Goal: Use online tool/utility: Utilize a website feature to perform a specific function

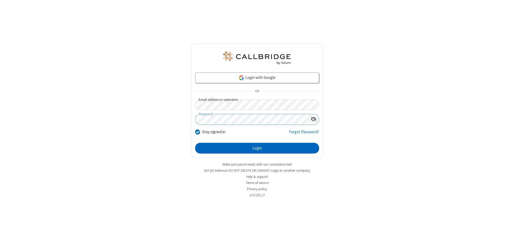
click at [257, 148] on button "Login" at bounding box center [257, 148] width 124 height 11
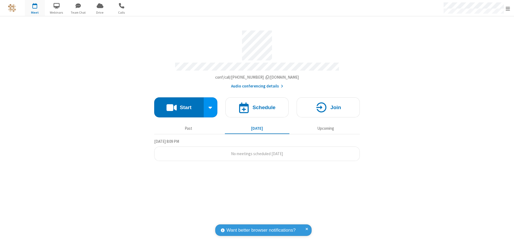
click at [179, 105] on button "Start" at bounding box center [178, 107] width 49 height 20
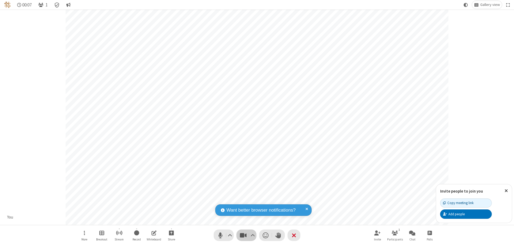
click at [243, 235] on span "Stop video (⌘+Shift+V)" at bounding box center [243, 235] width 8 height 8
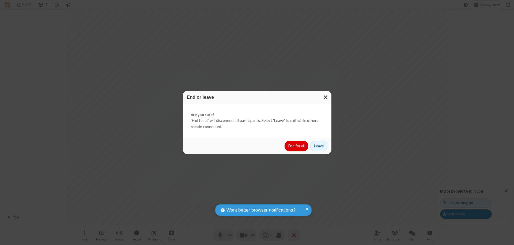
click at [296, 146] on button "End for all" at bounding box center [296, 146] width 24 height 11
